Goal: Task Accomplishment & Management: Use online tool/utility

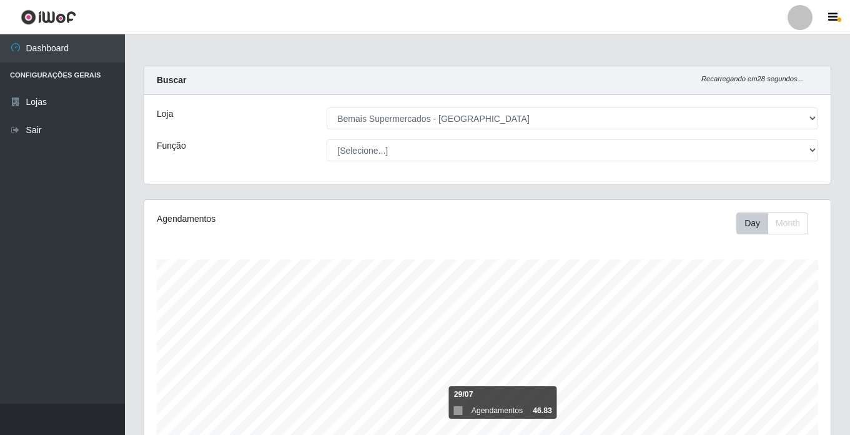
select select "250"
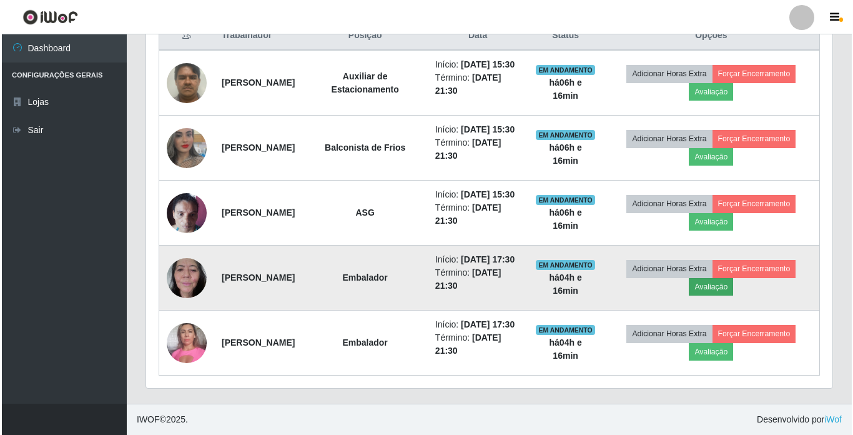
scroll to position [563, 0]
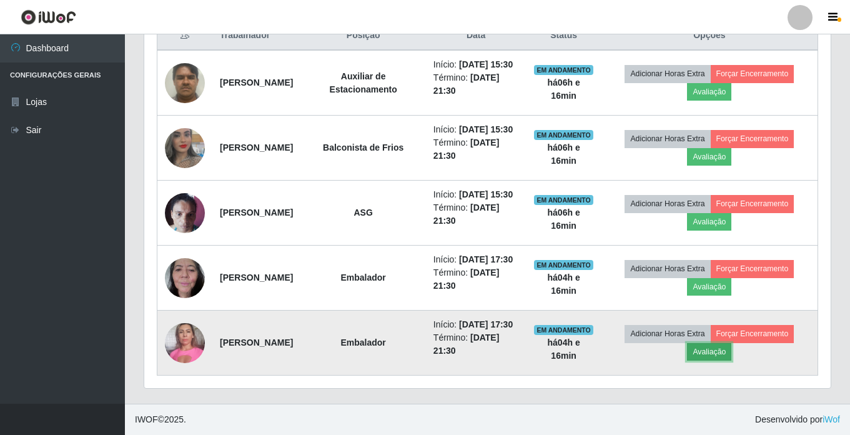
click at [723, 344] on button "Avaliação" at bounding box center [709, 351] width 44 height 17
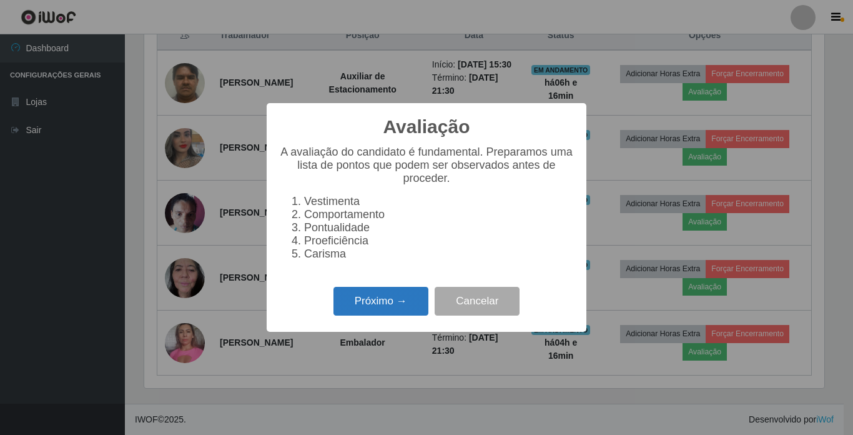
click at [404, 305] on button "Próximo →" at bounding box center [381, 301] width 95 height 29
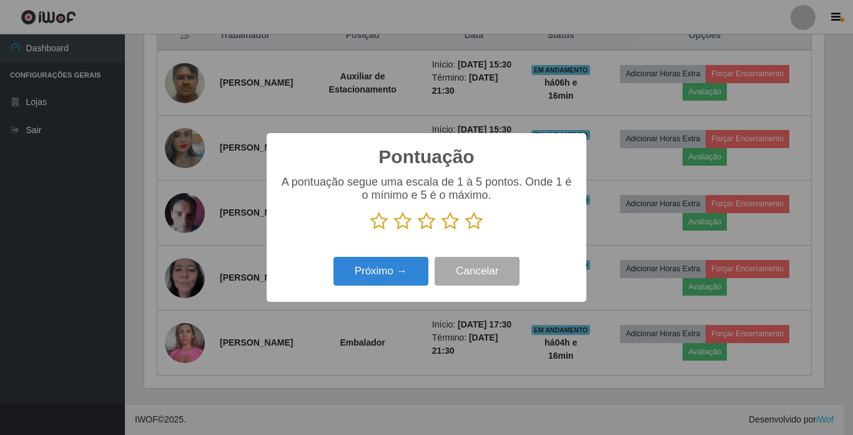
click at [470, 220] on icon at bounding box center [473, 221] width 17 height 19
click at [465, 230] on input "radio" at bounding box center [465, 230] width 0 height 0
click at [360, 282] on button "Próximo →" at bounding box center [381, 271] width 95 height 29
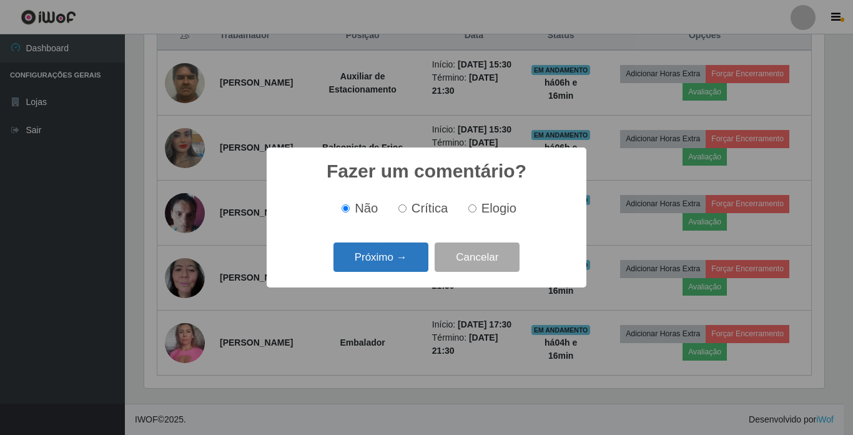
click at [407, 258] on button "Próximo →" at bounding box center [381, 256] width 95 height 29
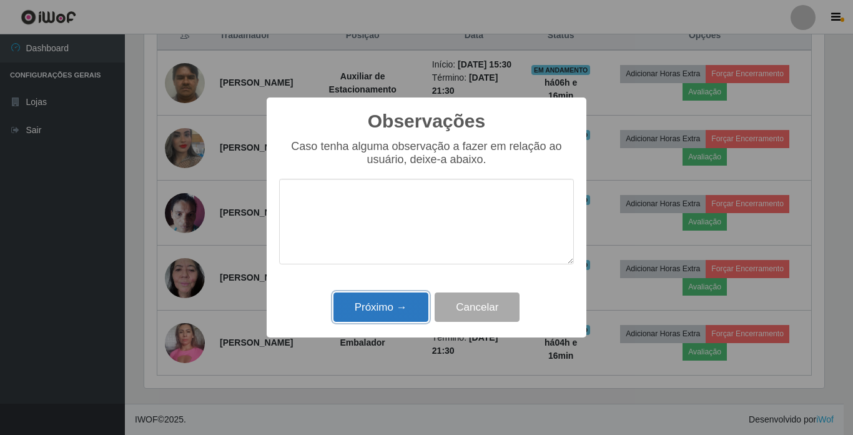
click at [399, 297] on button "Próximo →" at bounding box center [381, 306] width 95 height 29
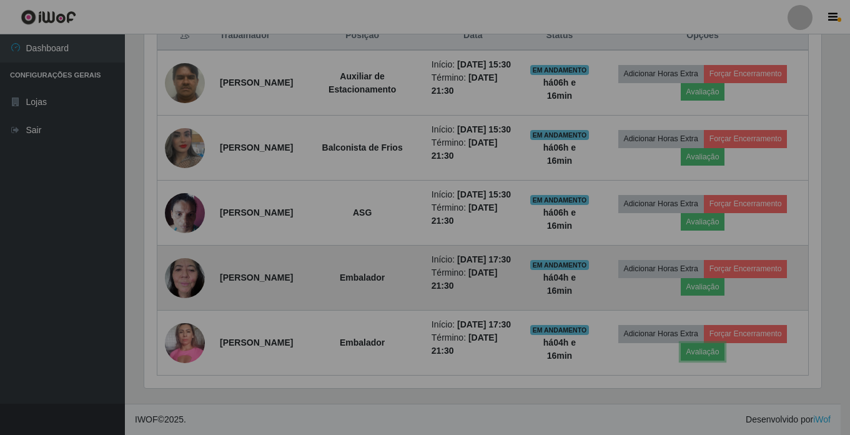
scroll to position [259, 686]
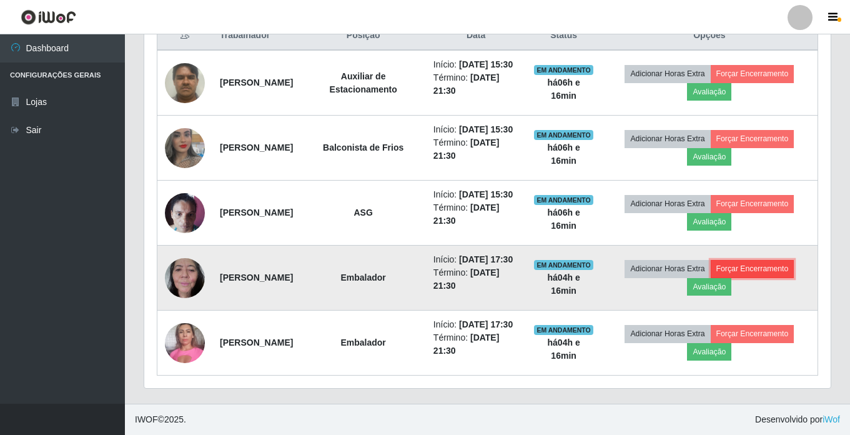
click at [775, 260] on button "Forçar Encerramento" at bounding box center [753, 268] width 84 height 17
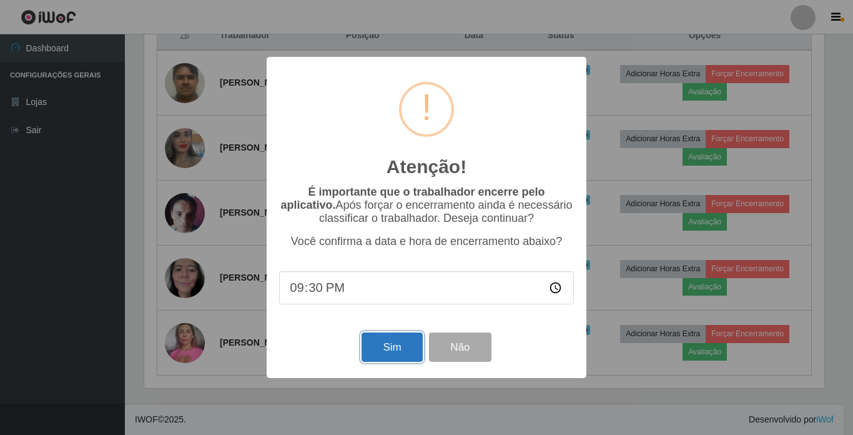
click at [384, 348] on button "Sim" at bounding box center [392, 346] width 61 height 29
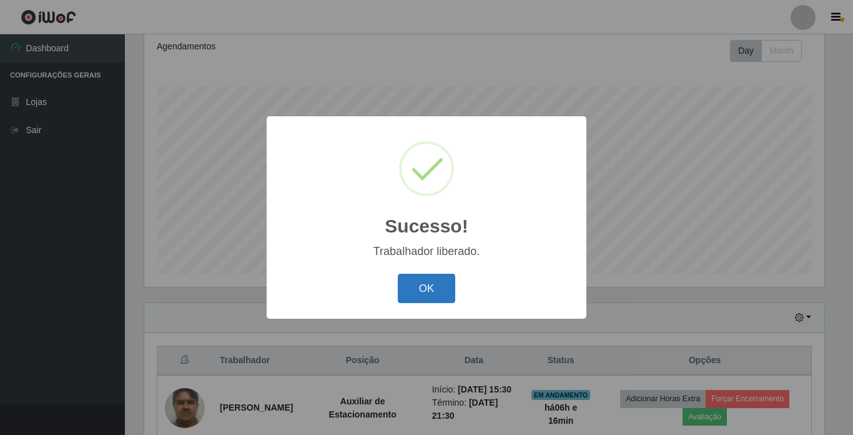
click at [415, 282] on button "OK" at bounding box center [427, 288] width 58 height 29
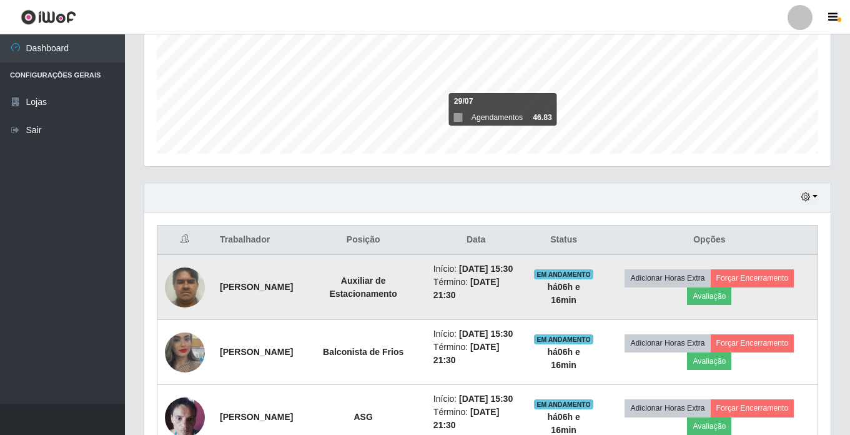
scroll to position [297, 0]
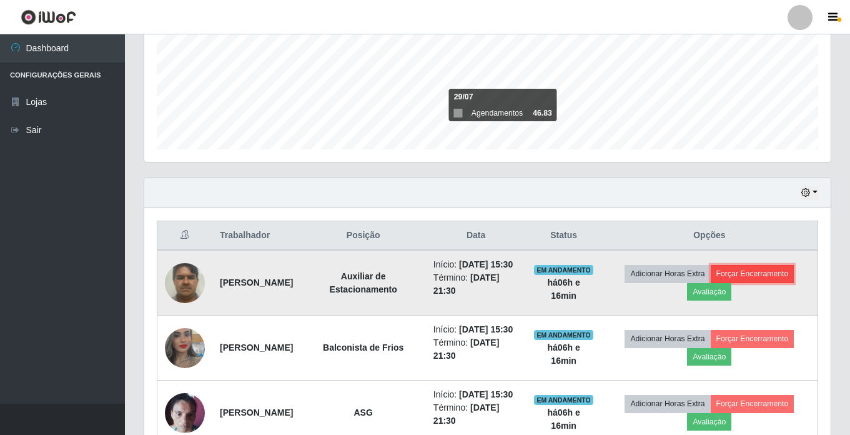
click at [760, 276] on button "Forçar Encerramento" at bounding box center [753, 273] width 84 height 17
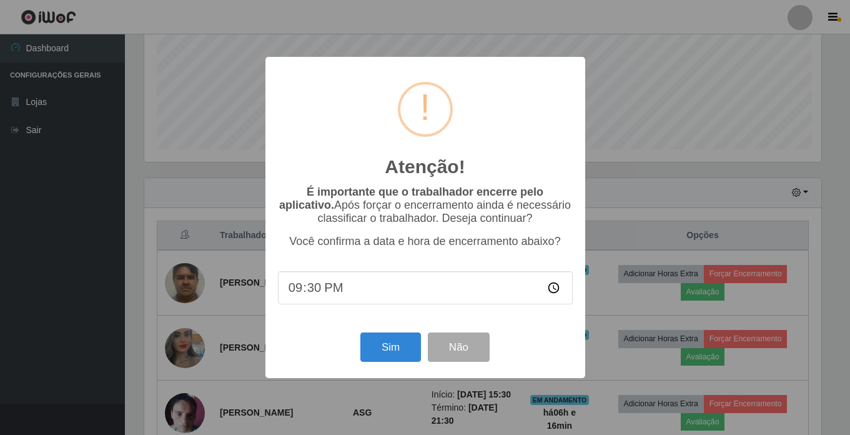
scroll to position [259, 680]
click at [394, 347] on button "Sim" at bounding box center [392, 346] width 61 height 29
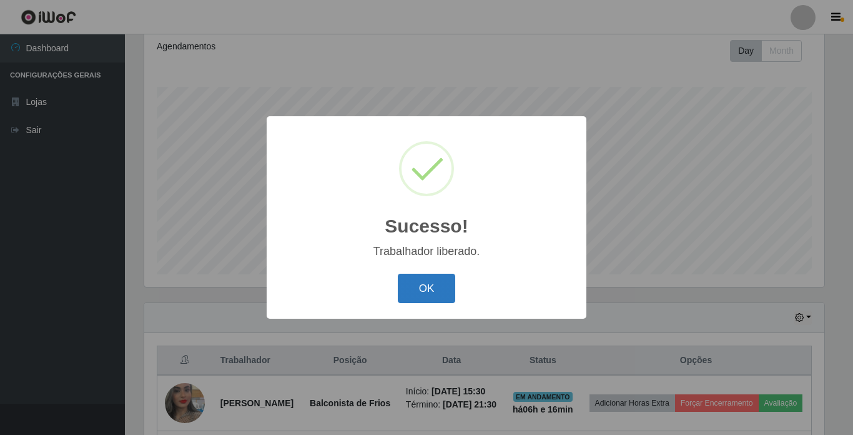
click at [432, 285] on button "OK" at bounding box center [427, 288] width 58 height 29
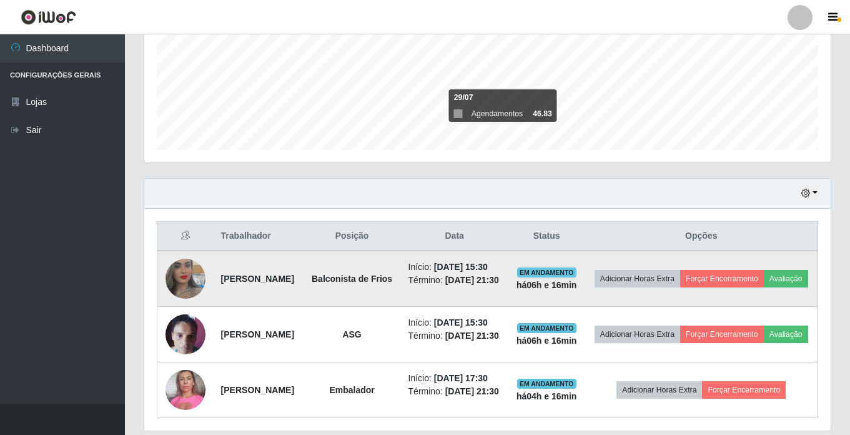
scroll to position [0, 0]
click at [764, 276] on button "Forçar Encerramento" at bounding box center [722, 277] width 84 height 17
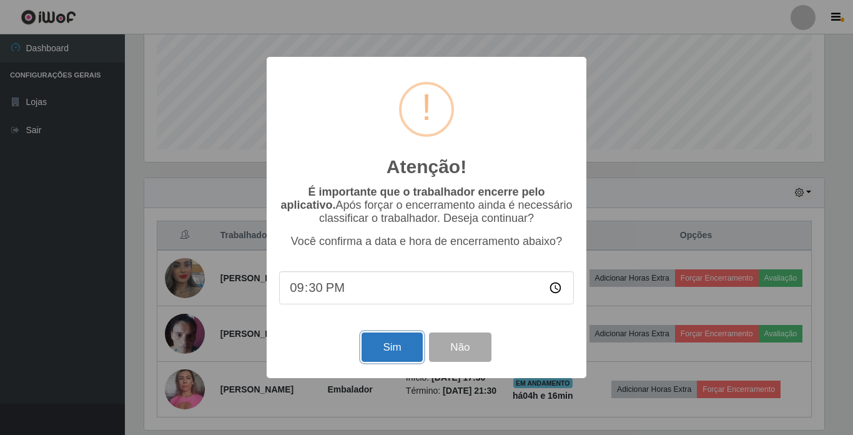
click at [385, 344] on button "Sim" at bounding box center [392, 346] width 61 height 29
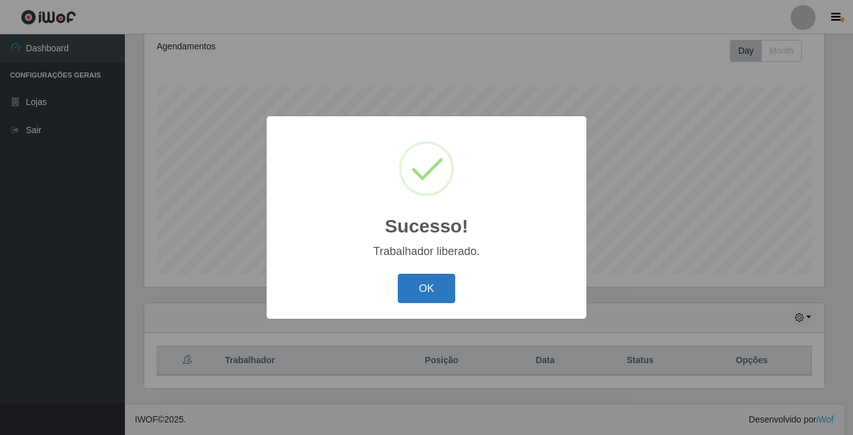
click at [446, 287] on button "OK" at bounding box center [427, 288] width 58 height 29
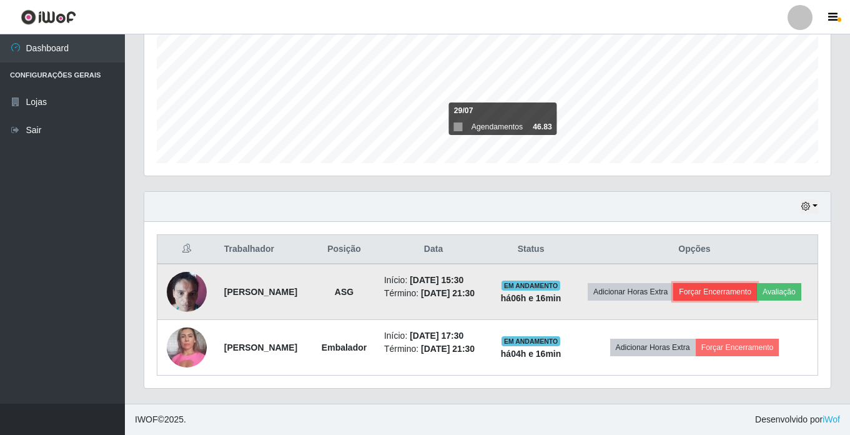
click at [756, 283] on button "Forçar Encerramento" at bounding box center [715, 291] width 84 height 17
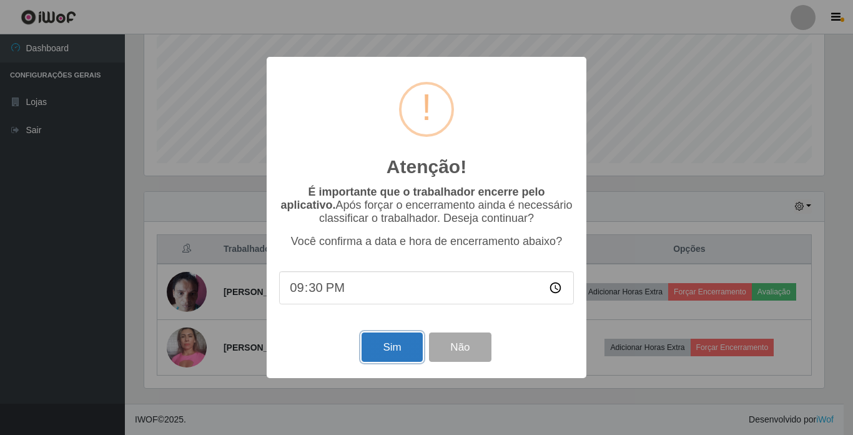
click at [394, 347] on button "Sim" at bounding box center [392, 346] width 61 height 29
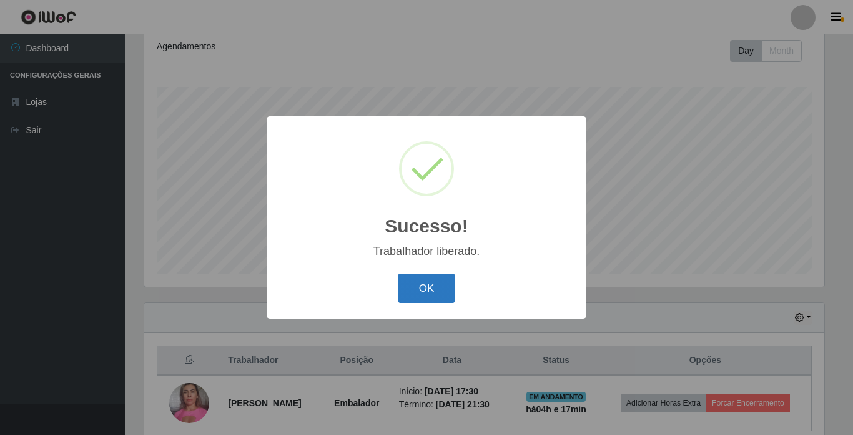
click at [431, 297] on button "OK" at bounding box center [427, 288] width 58 height 29
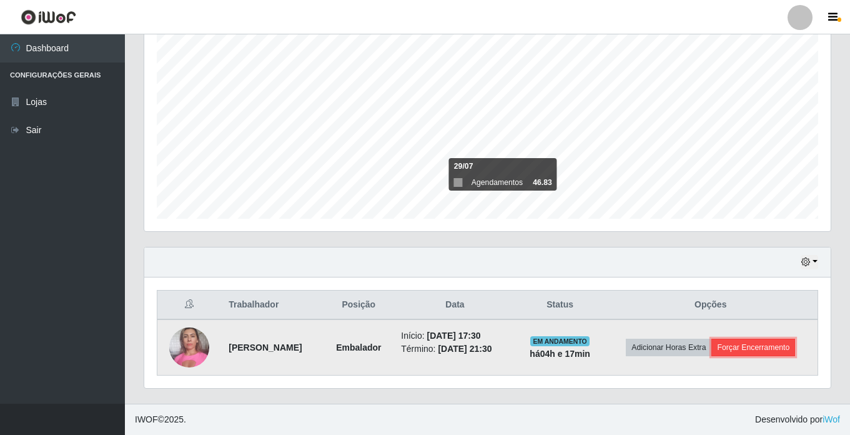
click at [773, 340] on button "Forçar Encerramento" at bounding box center [753, 347] width 84 height 17
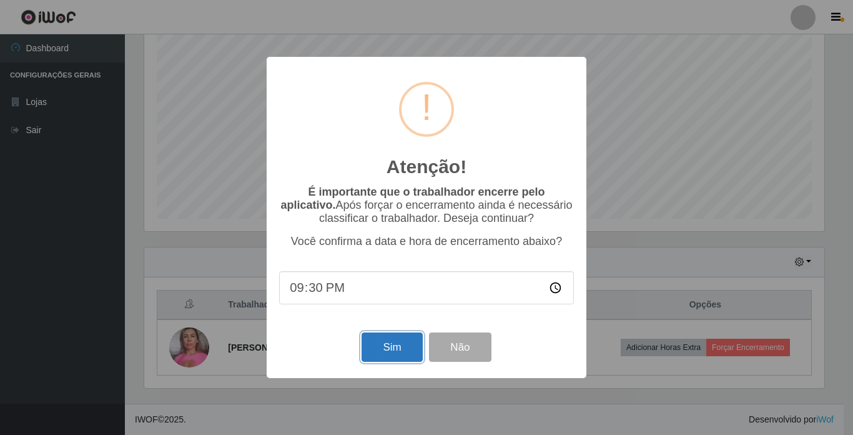
click at [394, 347] on button "Sim" at bounding box center [392, 346] width 61 height 29
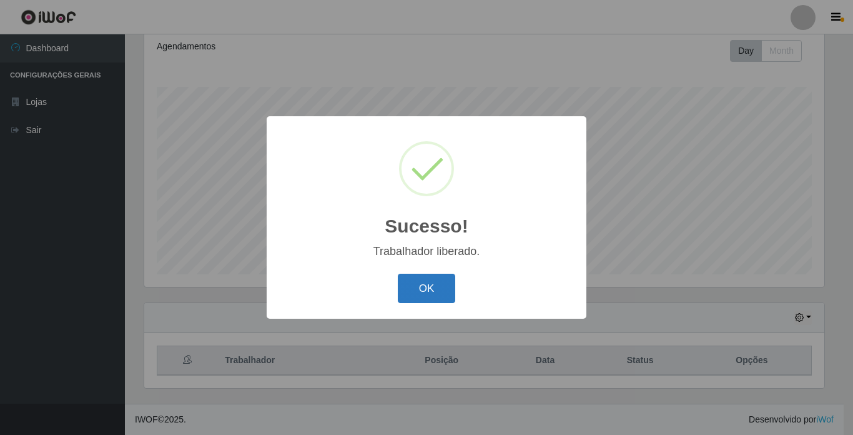
click at [433, 287] on button "OK" at bounding box center [427, 288] width 58 height 29
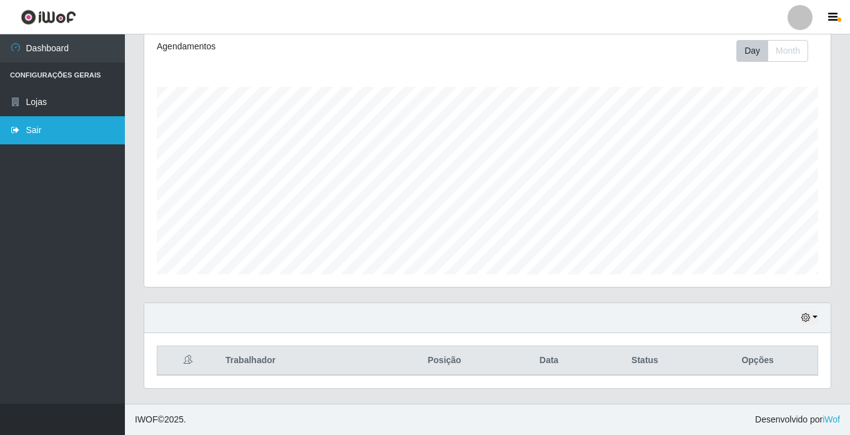
click at [79, 125] on link "Sair" at bounding box center [62, 130] width 125 height 28
